Goal: Task Accomplishment & Management: Complete application form

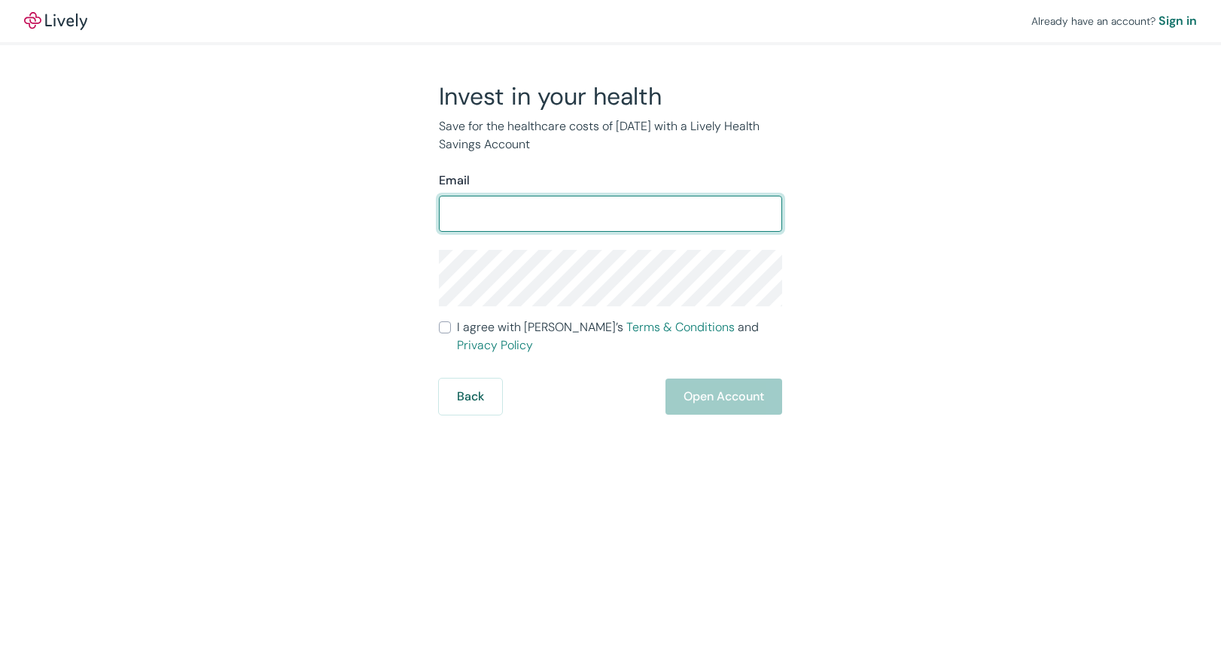
click at [628, 224] on input "Email" at bounding box center [610, 214] width 343 height 30
type input "msyinmei@gmail.com"
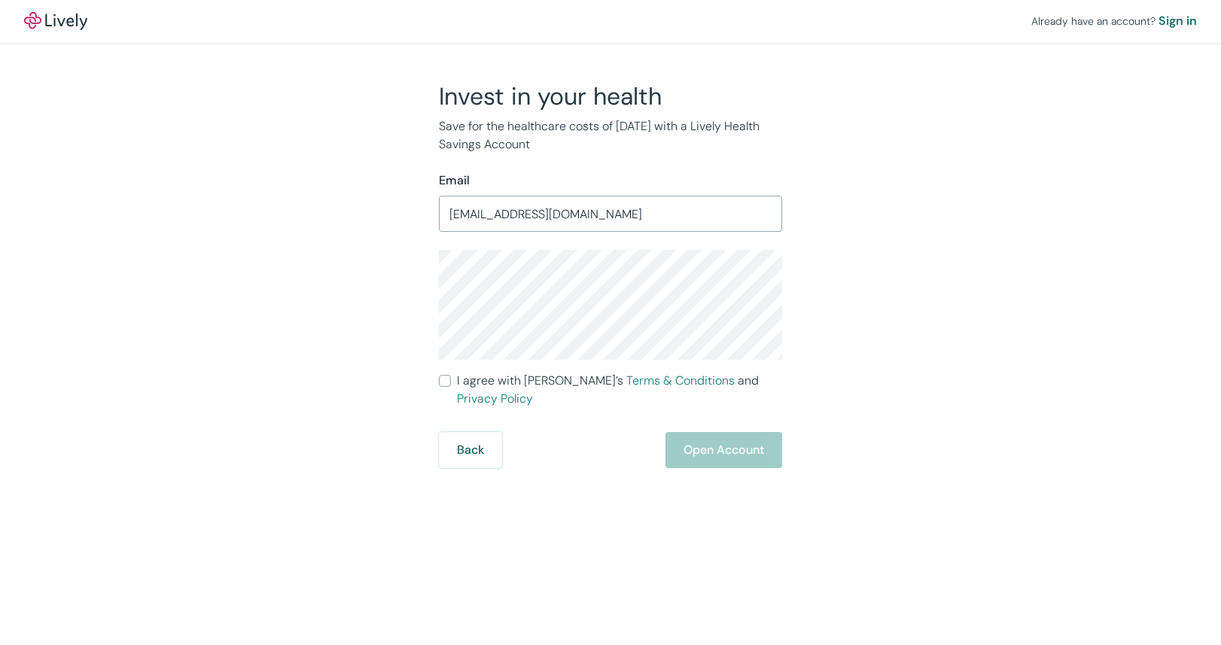
click at [346, 406] on div "Invest in your health Save for the healthcare costs of tomorrow with a Lively H…" at bounding box center [601, 274] width 723 height 387
click at [491, 388] on span "I agree with Lively’s Terms & Conditions and Privacy Policy" at bounding box center [619, 390] width 325 height 36
click at [451, 387] on input "I agree with Lively’s Terms & Conditions and Privacy Policy" at bounding box center [445, 381] width 12 height 12
checkbox input "true"
click at [763, 437] on button "Open Account" at bounding box center [724, 450] width 117 height 36
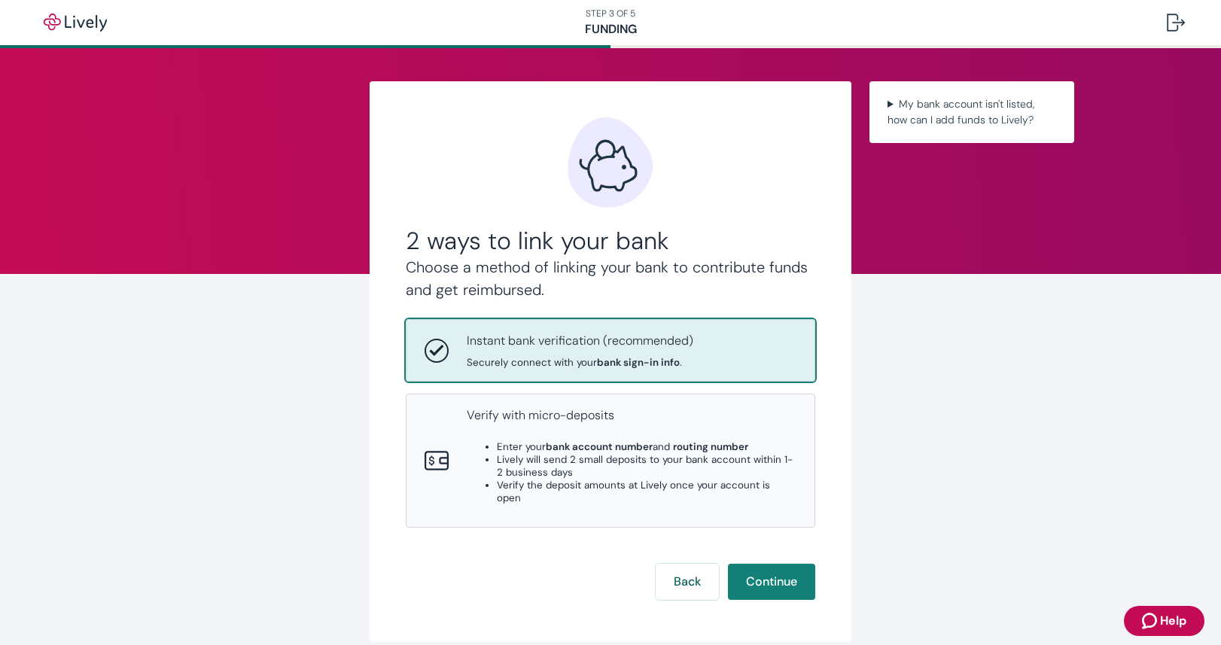
scroll to position [56, 0]
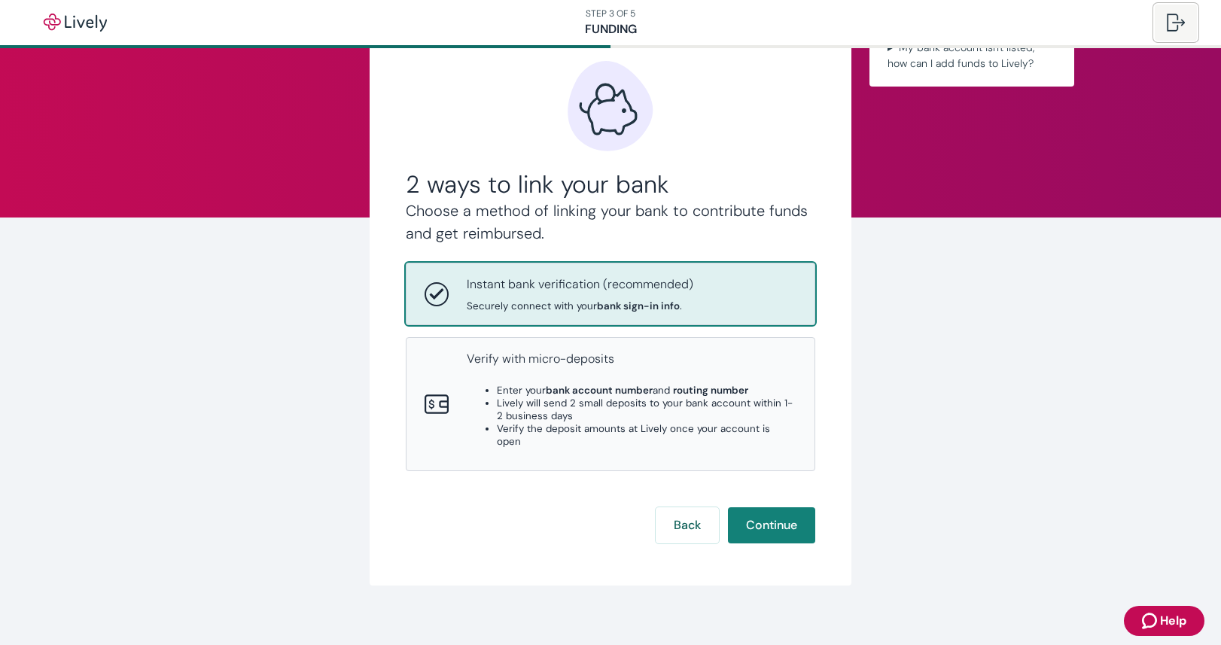
click at [1175, 18] on div at bounding box center [1176, 23] width 18 height 18
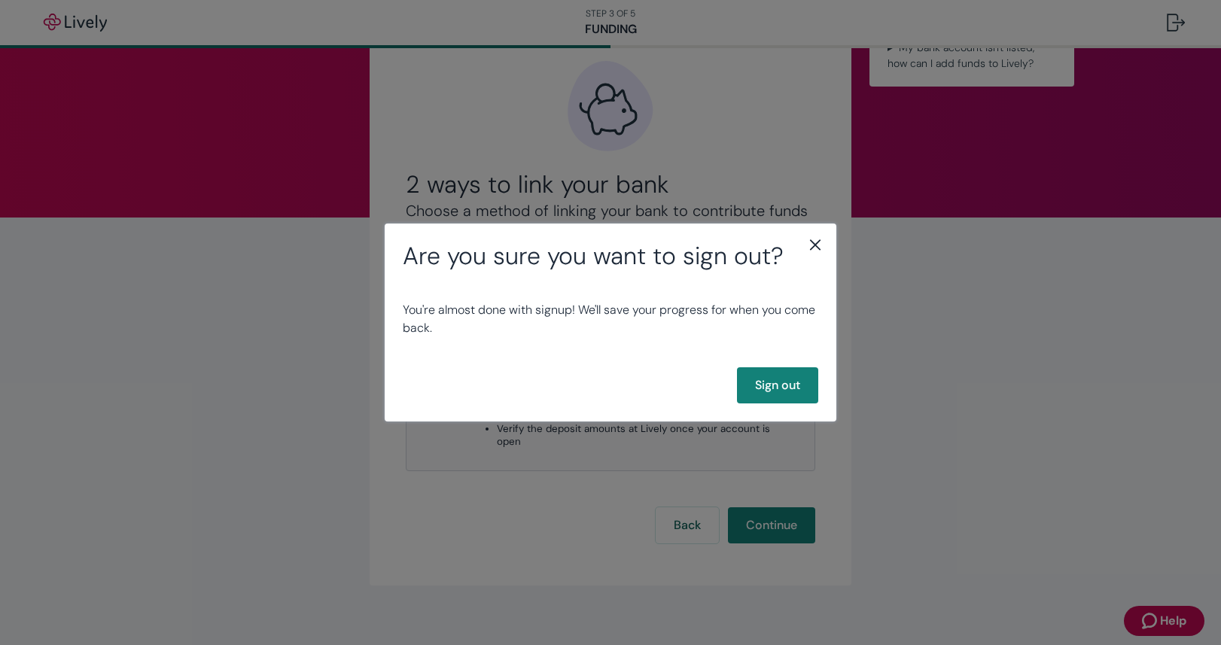
click at [823, 241] on icon "close" at bounding box center [815, 245] width 18 height 18
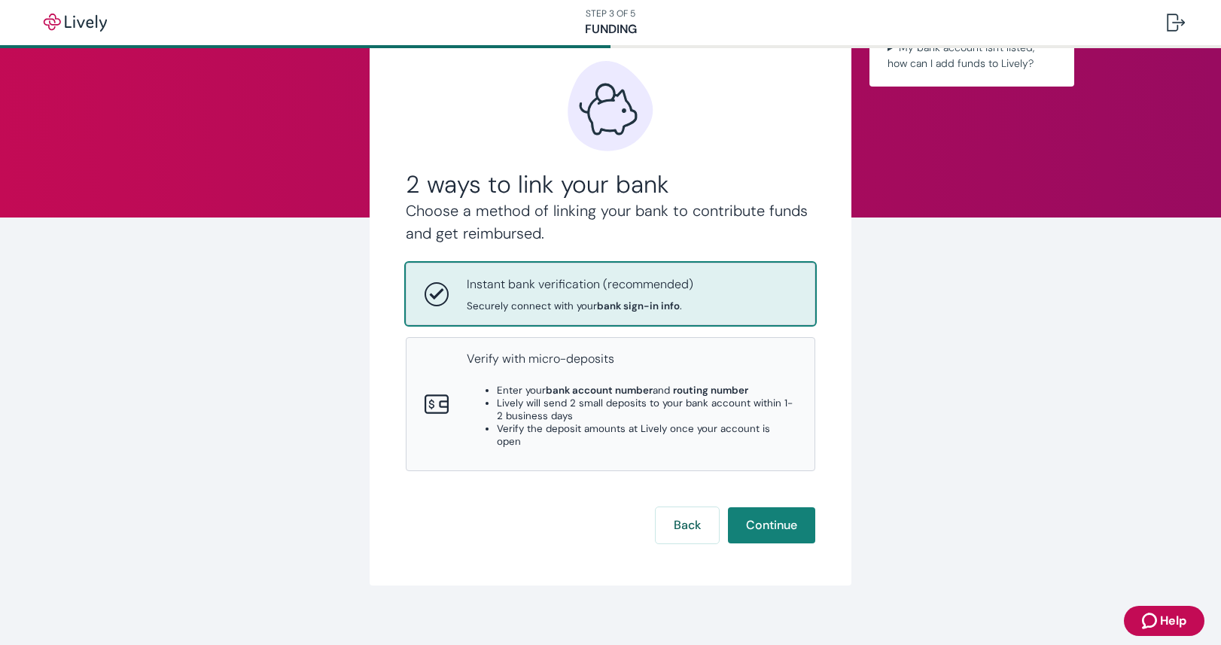
click at [980, 260] on div "2 ways to link your bank Choose a method of linking your bank to contribute fun…" at bounding box center [610, 325] width 1221 height 666
click at [684, 514] on button "Back" at bounding box center [687, 525] width 63 height 36
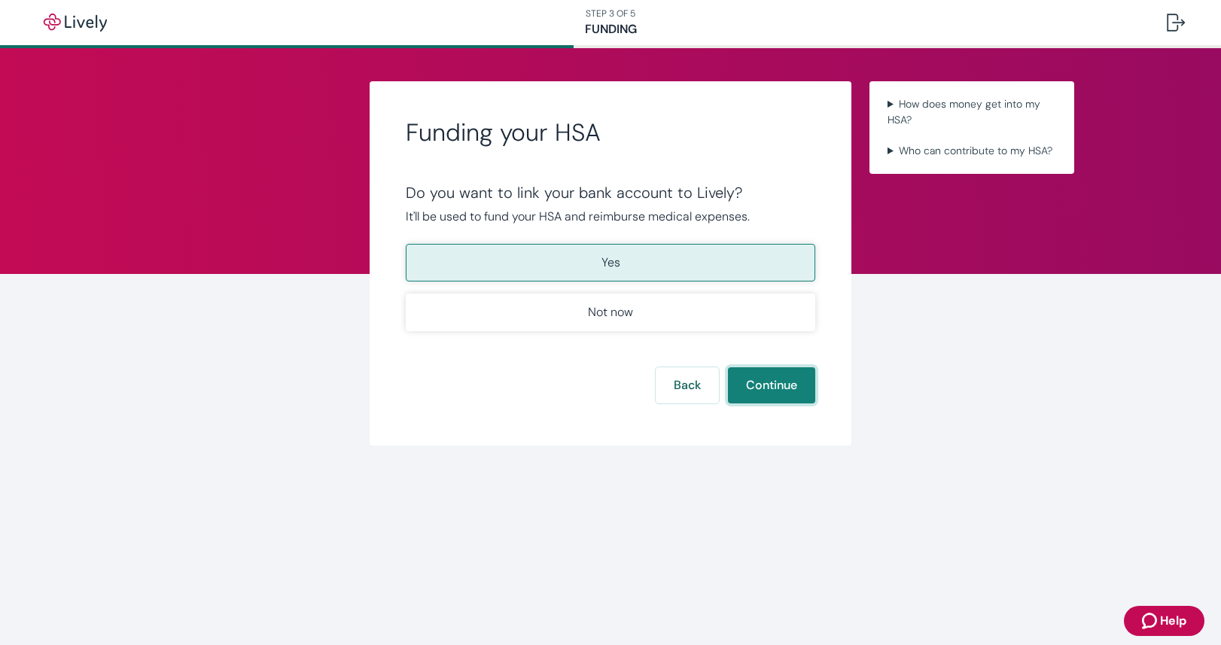
click at [799, 383] on button "Continue" at bounding box center [771, 385] width 87 height 36
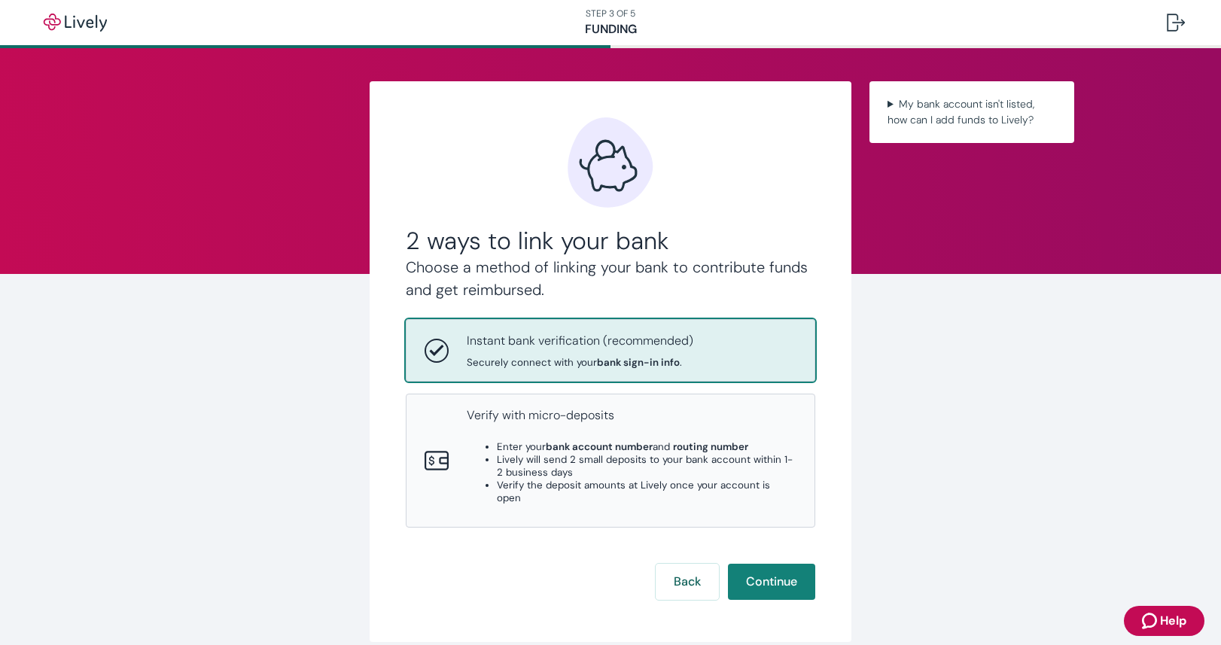
scroll to position [56, 0]
